Goal: Task Accomplishment & Management: Complete application form

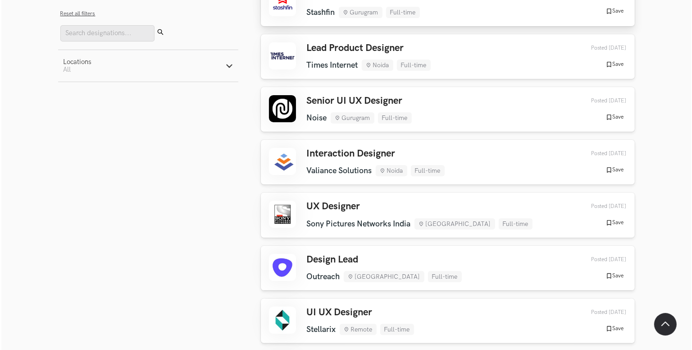
scroll to position [180, 0]
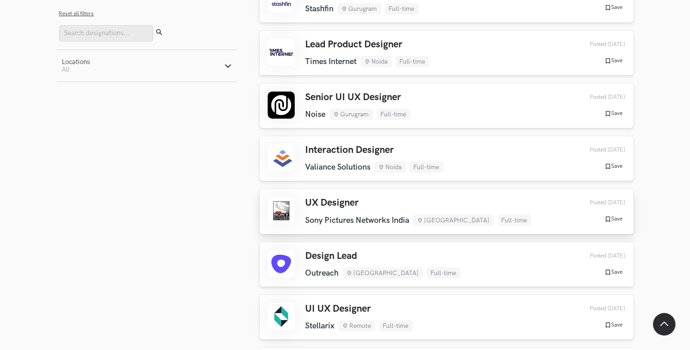
click at [325, 206] on h3 "UX Designer" at bounding box center [419, 203] width 226 height 12
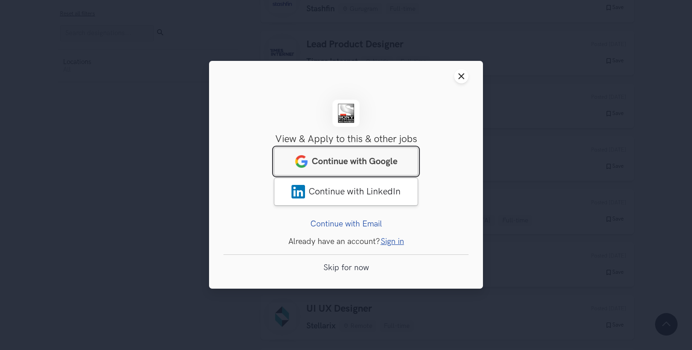
click at [333, 159] on span "Continue with Google" at bounding box center [355, 161] width 86 height 11
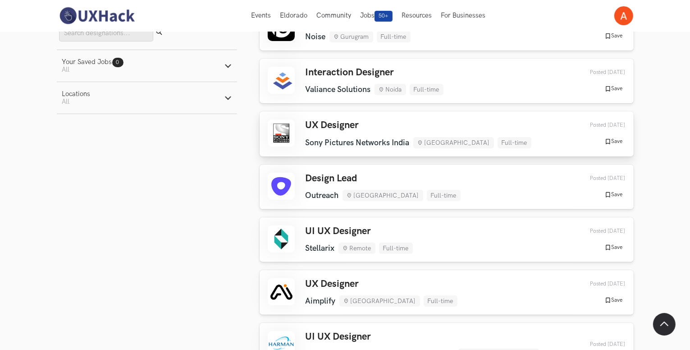
scroll to position [256, 0]
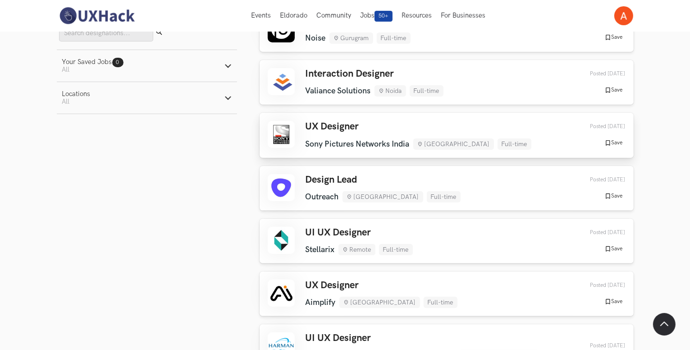
click at [363, 136] on div "UX Designer Sony Pictures Networks India Bengaluru Full-time Sony Pictures Netw…" at bounding box center [419, 135] width 226 height 28
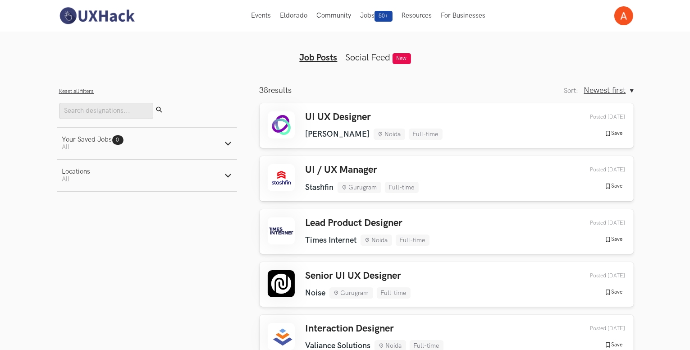
scroll to position [0, 0]
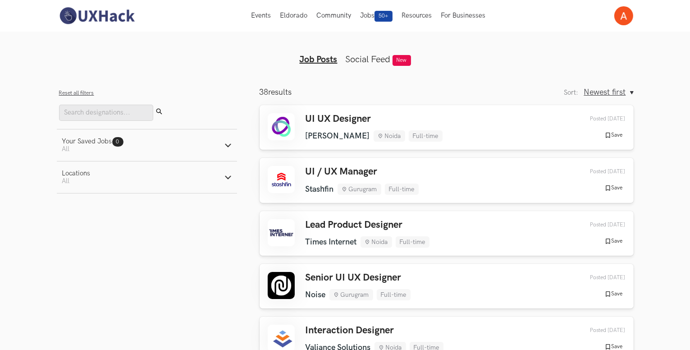
click at [630, 92] on icon "Newest first, Sort:" at bounding box center [632, 93] width 4 height 4
click at [626, 108] on button "Newest first" at bounding box center [629, 109] width 90 height 17
click at [427, 138] on div "UI UX Designer Kramer Noida Full-time Kramer Noida Full-time 3 days ago Posted …" at bounding box center [447, 127] width 358 height 28
